Goal: Task Accomplishment & Management: Complete application form

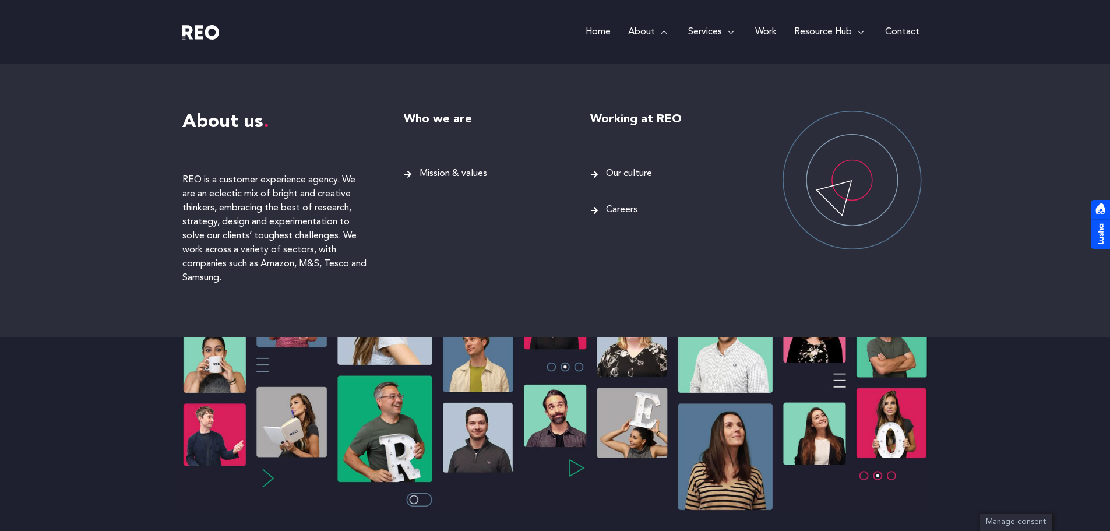
click at [637, 27] on link "About" at bounding box center [650, 32] width 60 height 64
click at [618, 212] on span "Careers" at bounding box center [620, 210] width 34 height 16
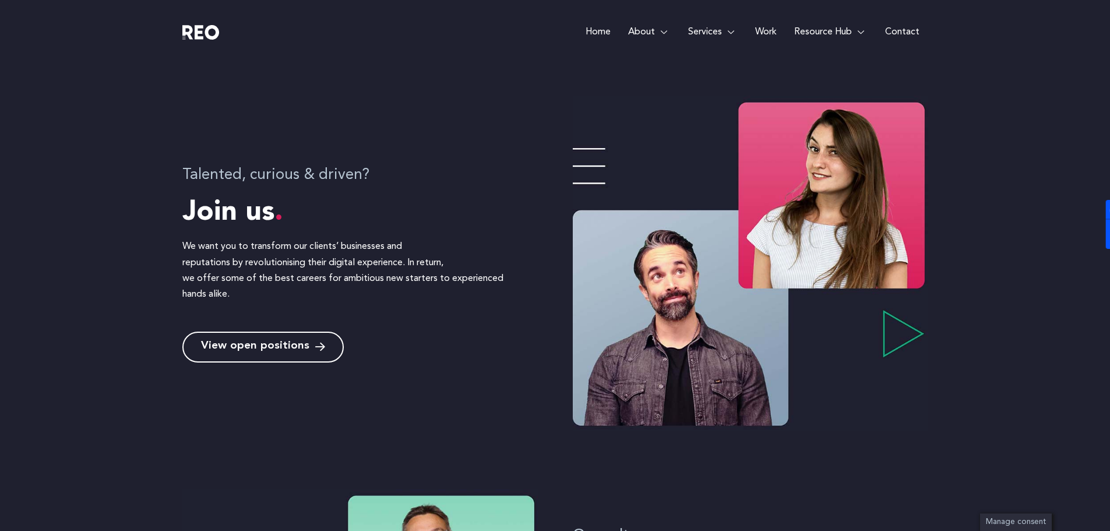
click at [266, 349] on span "View open positions" at bounding box center [255, 347] width 108 height 11
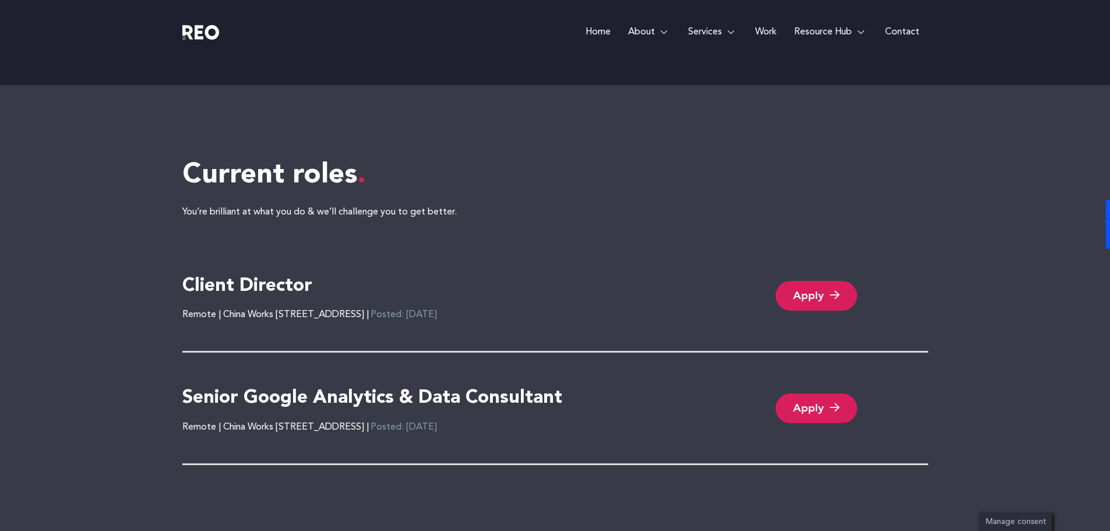
scroll to position [2389, 0]
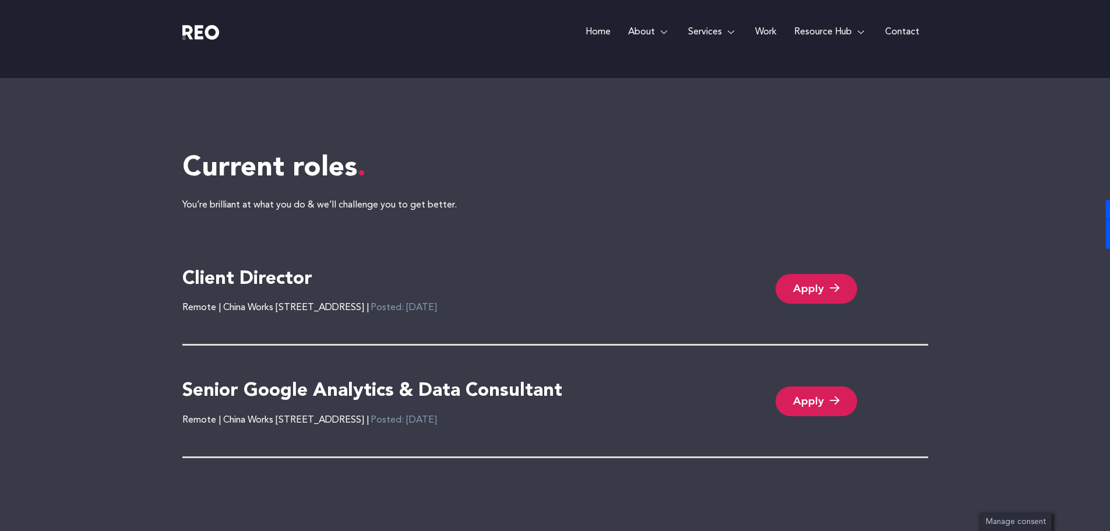
click at [800, 290] on link "Apply" at bounding box center [817, 289] width 82 height 30
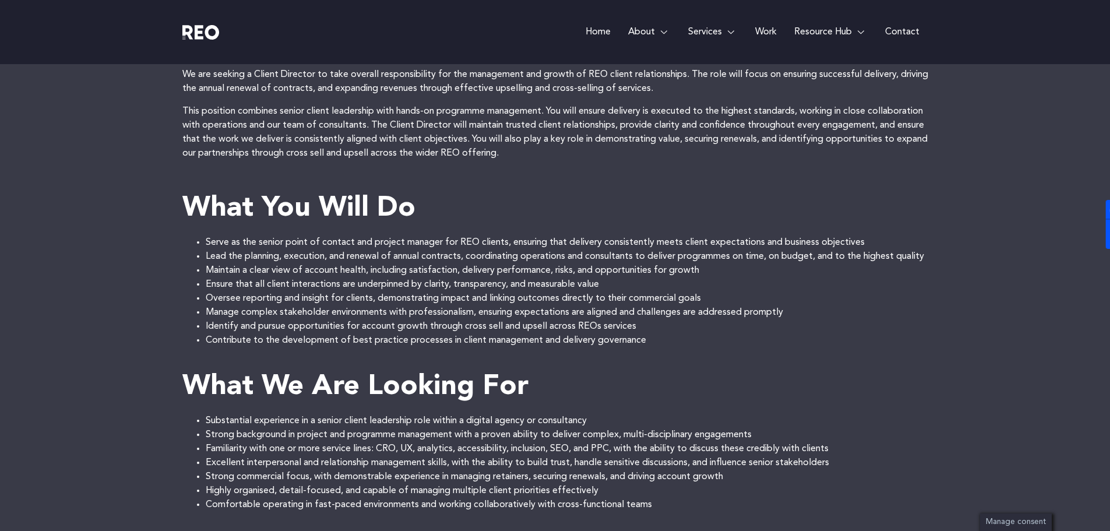
scroll to position [448, 0]
